Goal: Task Accomplishment & Management: Use online tool/utility

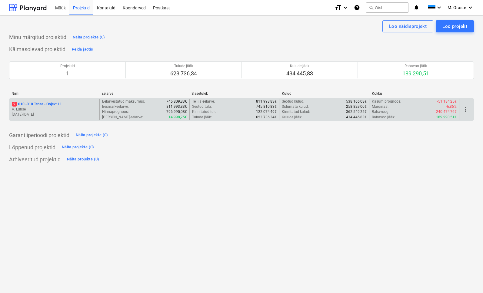
click at [55, 103] on p "2 010 - 010 Tehas - Objekt 11" at bounding box center [37, 104] width 50 height 5
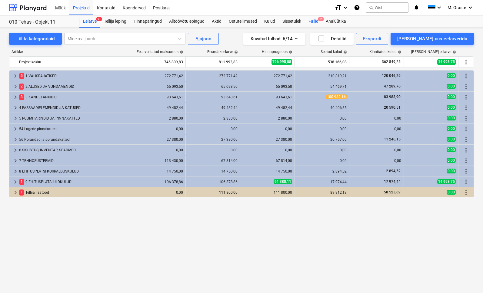
click at [314, 22] on div "Failid 2" at bounding box center [313, 21] width 17 height 12
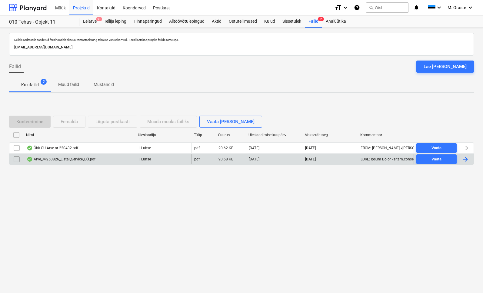
click at [70, 163] on div "Arve_M-250826_Eletal_Service_OÜ.pdf" at bounding box center [80, 160] width 112 height 10
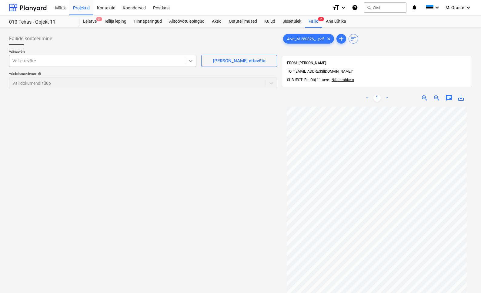
click at [191, 63] on icon at bounding box center [191, 61] width 6 height 6
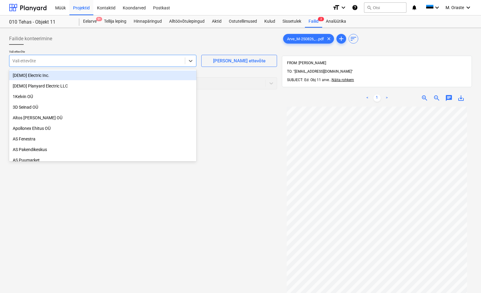
click at [125, 59] on div at bounding box center [96, 61] width 169 height 6
type input "e"
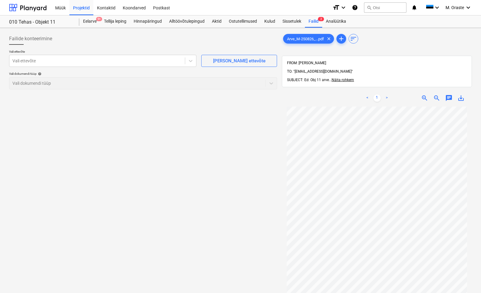
click at [460, 95] on span "save_alt" at bounding box center [460, 98] width 7 height 7
drag, startPoint x: 78, startPoint y: 54, endPoint x: 75, endPoint y: 60, distance: 6.1
click at [78, 54] on p "Vali ettevõte" at bounding box center [102, 52] width 187 height 5
click at [74, 61] on div at bounding box center [96, 61] width 169 height 6
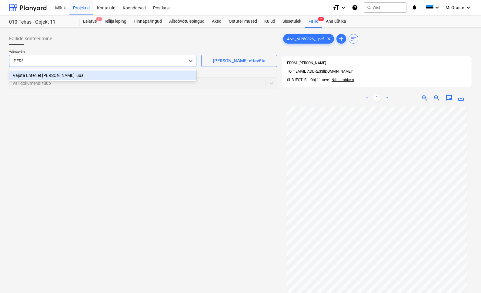
type input "Eletal"
click at [61, 62] on div at bounding box center [96, 61] width 169 height 6
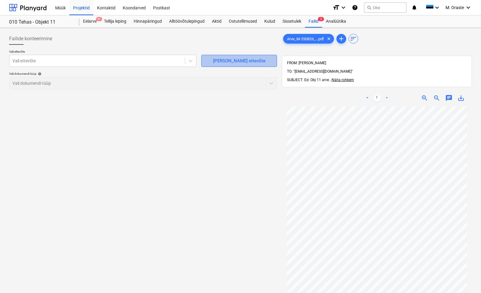
click at [209, 60] on span "[PERSON_NAME] ettevõte" at bounding box center [239, 61] width 61 height 8
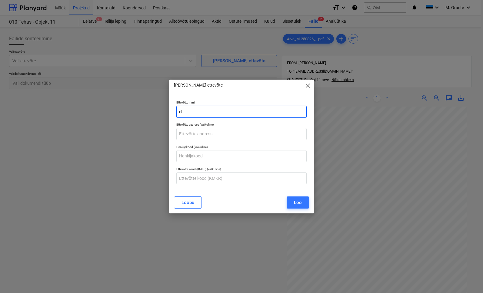
type input "e"
type input "Eletal Service OÜ"
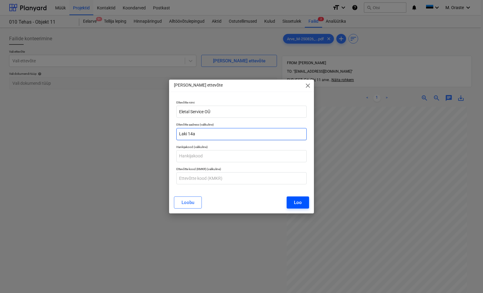
type input "Laki 14a"
click at [301, 207] on button "Loo" at bounding box center [298, 203] width 22 height 12
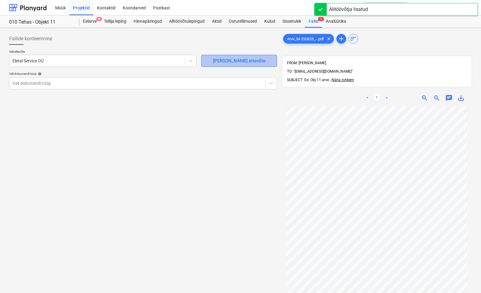
click at [231, 64] on div "[PERSON_NAME] ettevõte" at bounding box center [239, 61] width 52 height 8
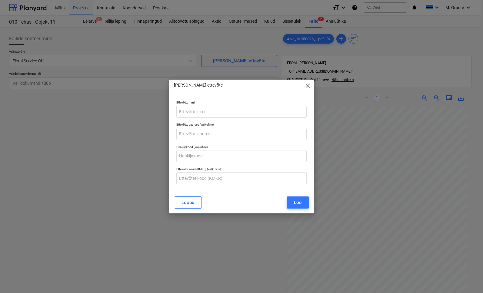
click at [308, 86] on span "close" at bounding box center [307, 85] width 7 height 7
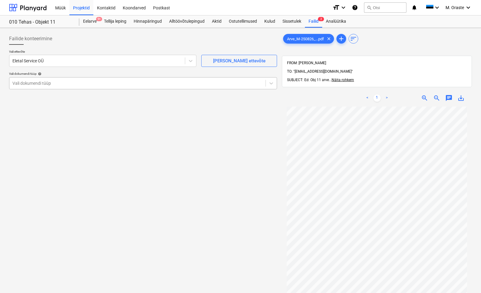
click at [178, 82] on div at bounding box center [137, 83] width 250 height 6
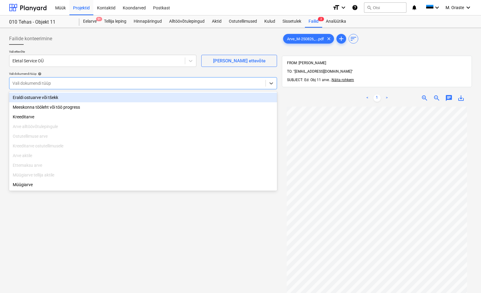
click at [126, 97] on div "Eraldi ostuarve või tšekk" at bounding box center [143, 98] width 268 height 10
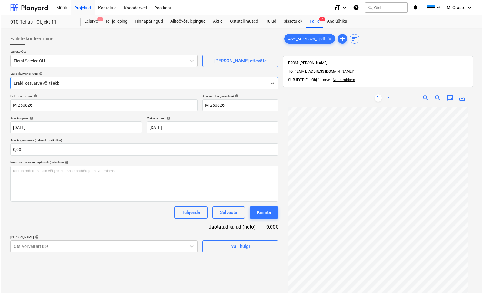
scroll to position [86, 0]
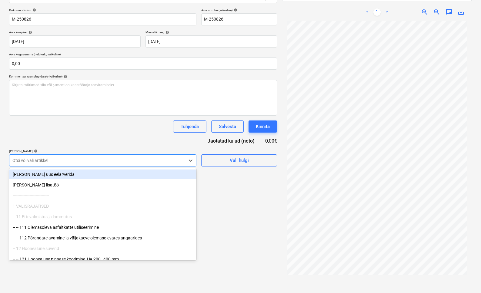
click at [146, 163] on div "Otsi või vali artikkel" at bounding box center [97, 160] width 176 height 8
click at [151, 139] on div "Dokumendi nimi help M-250826 Arve number (valikuline) help M-250826 Arve kuupäe…" at bounding box center [143, 87] width 268 height 159
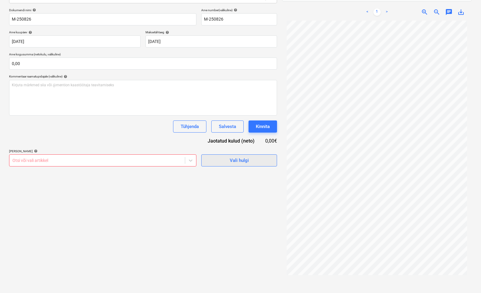
click at [259, 160] on span "Vali hulgi" at bounding box center [239, 161] width 61 height 8
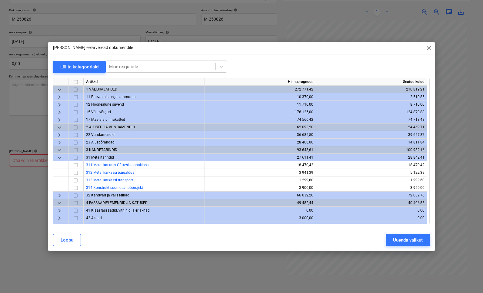
click at [58, 156] on span "keyboard_arrow_down" at bounding box center [59, 157] width 7 height 7
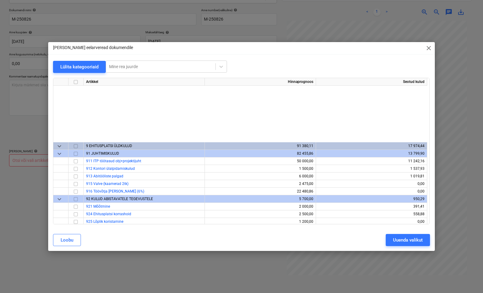
scroll to position [301, 0]
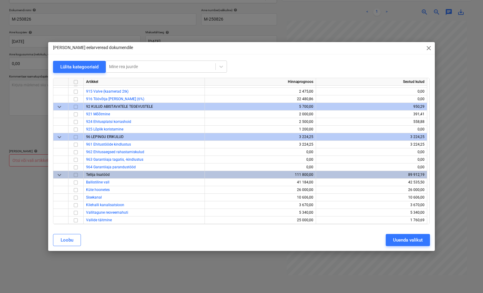
click at [61, 177] on span "keyboard_arrow_down" at bounding box center [59, 175] width 7 height 7
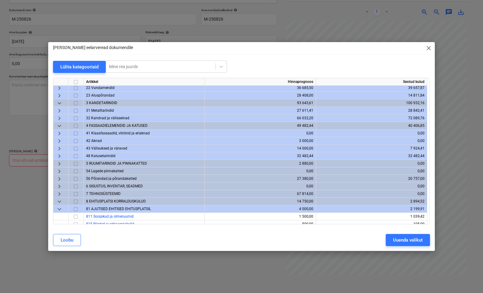
scroll to position [57, 0]
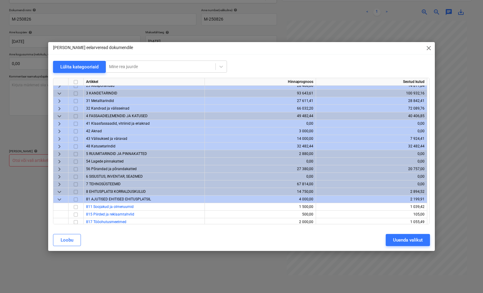
click at [58, 185] on span "keyboard_arrow_right" at bounding box center [59, 184] width 7 height 7
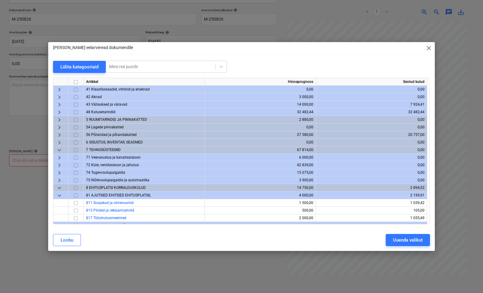
scroll to position [95, 0]
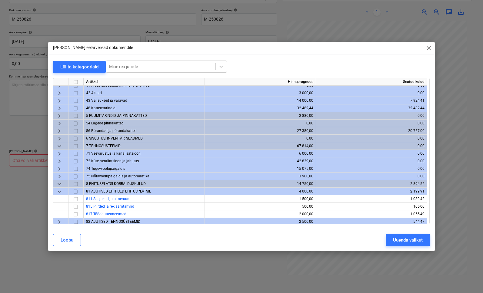
click at [60, 169] on span "keyboard_arrow_right" at bounding box center [59, 169] width 7 height 7
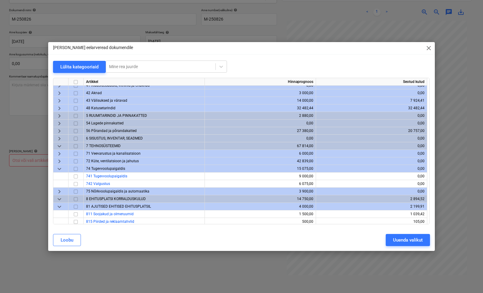
scroll to position [103, 0]
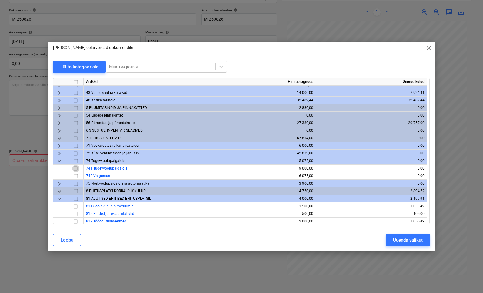
click at [76, 169] on input "checkbox" at bounding box center [75, 168] width 7 height 7
click at [419, 242] on div "Uuenda valikut" at bounding box center [408, 240] width 30 height 8
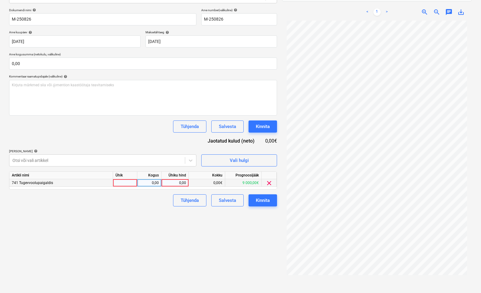
click at [127, 180] on div at bounding box center [125, 183] width 24 height 8
type input "kmpl"
click at [172, 182] on div "0,00" at bounding box center [175, 183] width 22 height 8
type input "7256,13"
click at [211, 250] on div "Failide konteerimine Vali ettevõte Eletal Service OÜ [PERSON_NAME] uus ettevõte…" at bounding box center [143, 121] width 273 height 355
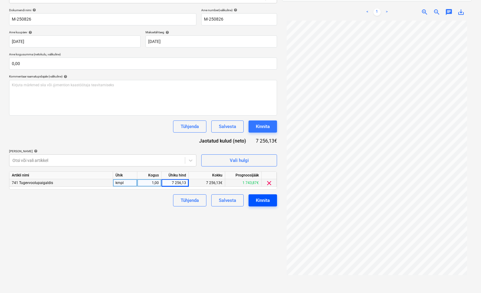
click at [264, 200] on div "Kinnita" at bounding box center [263, 201] width 14 height 8
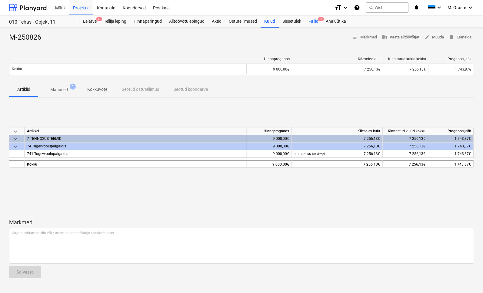
click at [317, 21] on div "Failid 1" at bounding box center [313, 21] width 17 height 12
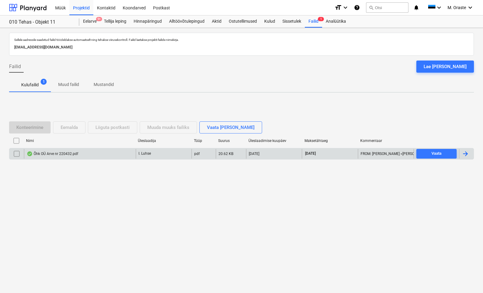
click at [60, 153] on div "Õhk OÜ Arve nr 220432.pdf" at bounding box center [53, 154] width 52 height 5
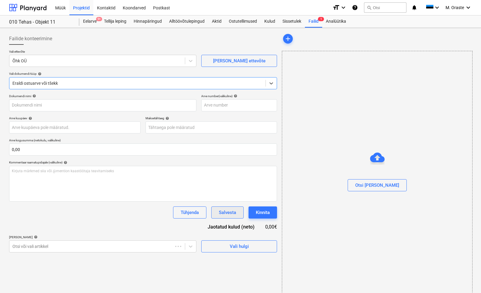
type input "220432"
type input "[DATE]"
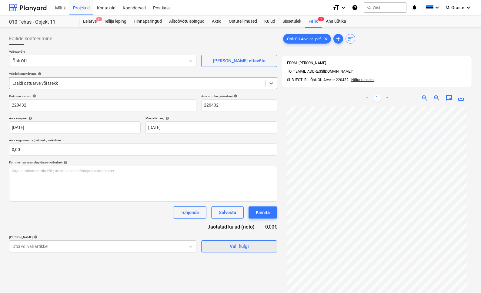
click at [259, 247] on span "Vali hulgi" at bounding box center [239, 247] width 61 height 8
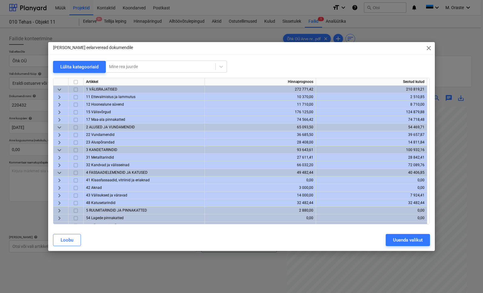
drag, startPoint x: 259, startPoint y: 53, endPoint x: 245, endPoint y: 62, distance: 16.5
click at [258, 53] on div "[PERSON_NAME] eelarveread dokumendile close" at bounding box center [241, 48] width 386 height 12
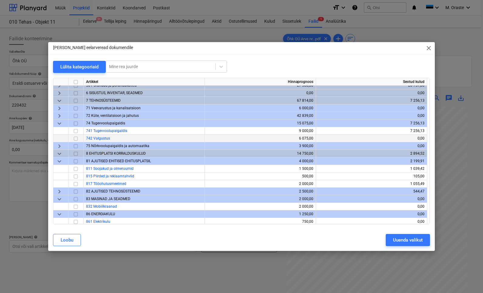
scroll to position [148, 0]
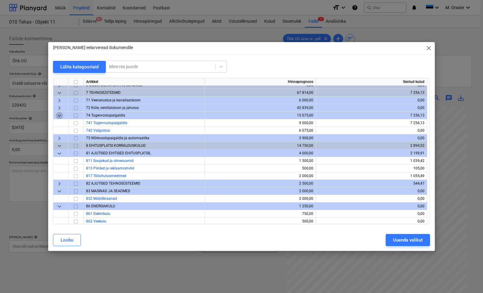
click at [59, 116] on span "keyboard_arrow_down" at bounding box center [59, 115] width 7 height 7
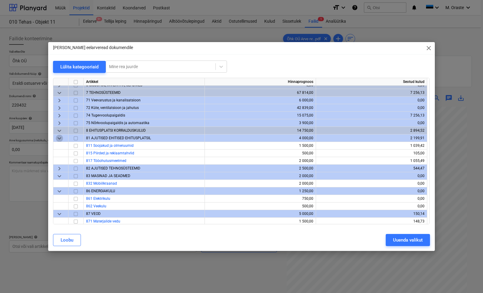
click at [59, 141] on span "keyboard_arrow_down" at bounding box center [59, 138] width 7 height 7
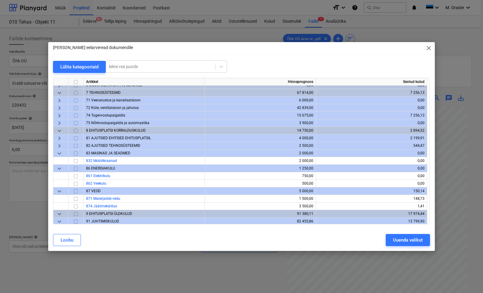
click at [63, 155] on div "keyboard_arrow_down" at bounding box center [60, 154] width 15 height 8
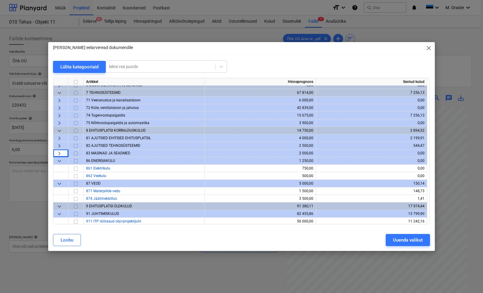
click at [57, 161] on span "keyboard_arrow_down" at bounding box center [59, 161] width 7 height 7
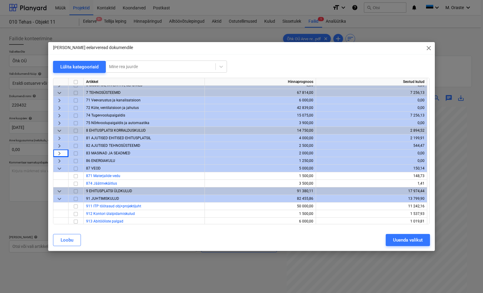
click at [58, 165] on span "keyboard_arrow_down" at bounding box center [59, 168] width 7 height 7
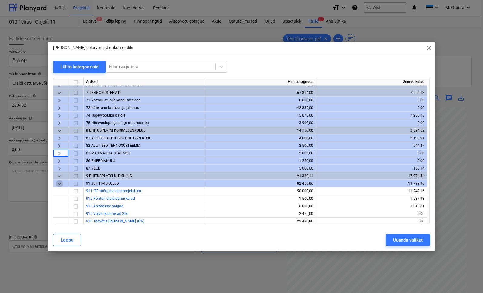
click at [59, 183] on span "keyboard_arrow_down" at bounding box center [59, 183] width 7 height 7
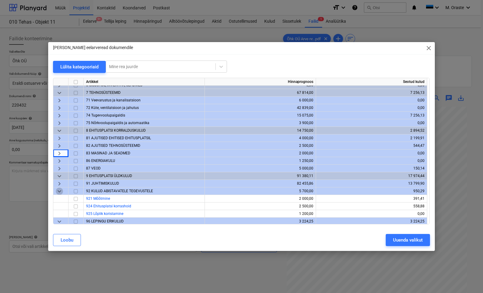
click at [62, 193] on span "keyboard_arrow_down" at bounding box center [59, 191] width 7 height 7
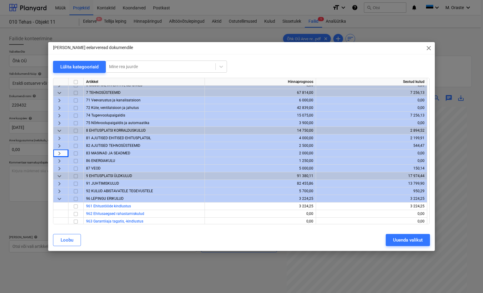
click at [57, 199] on span "keyboard_arrow_down" at bounding box center [59, 199] width 7 height 7
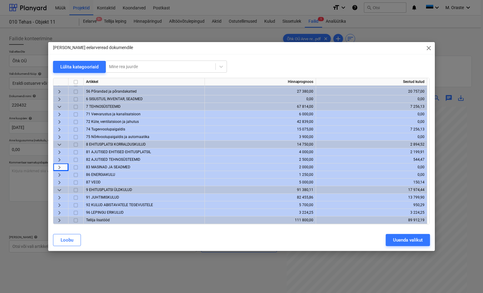
click at [60, 220] on span "keyboard_arrow_right" at bounding box center [59, 220] width 7 height 7
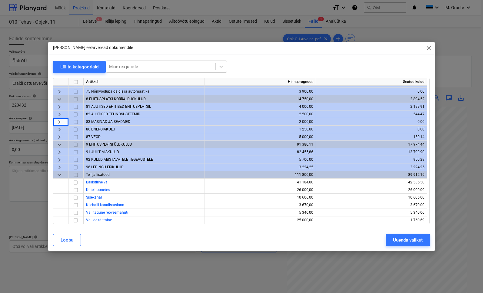
click at [429, 48] on span "close" at bounding box center [428, 48] width 7 height 7
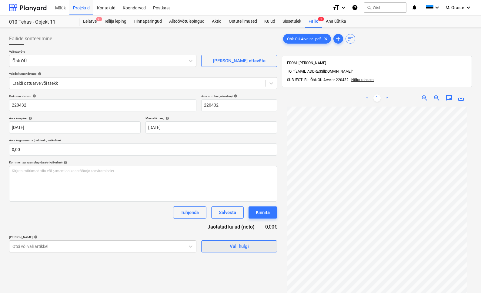
click at [264, 249] on span "Vali hulgi" at bounding box center [239, 247] width 61 height 8
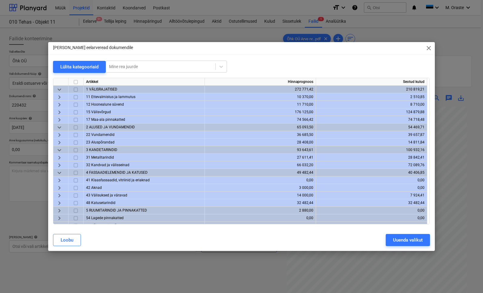
click at [326, 52] on div "[PERSON_NAME] eelarveread dokumendile close" at bounding box center [241, 48] width 386 height 12
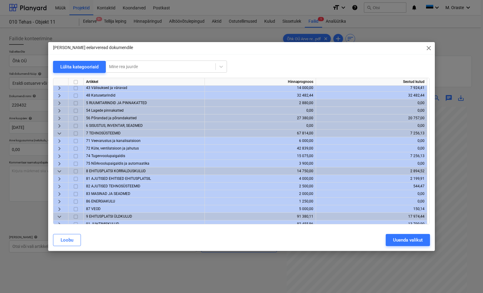
scroll to position [125, 0]
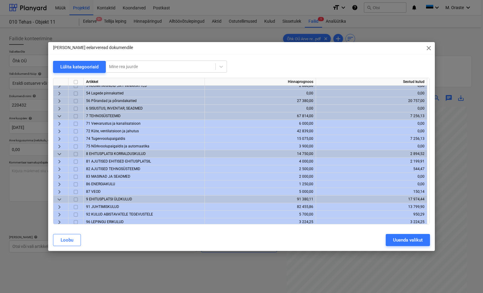
click at [60, 126] on span "keyboard_arrow_right" at bounding box center [59, 123] width 7 height 7
